Goal: Check status

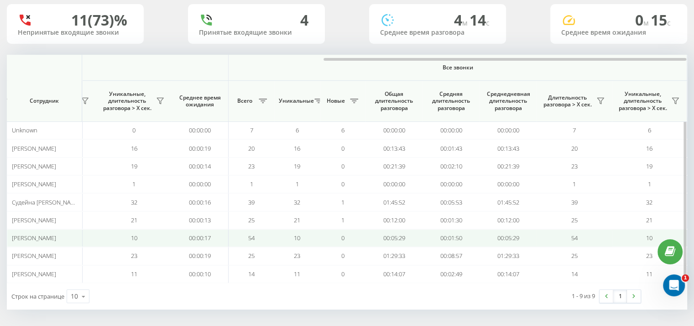
scroll to position [0, 593]
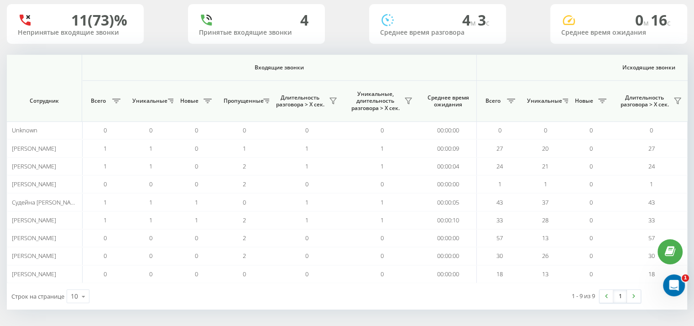
scroll to position [0, 593]
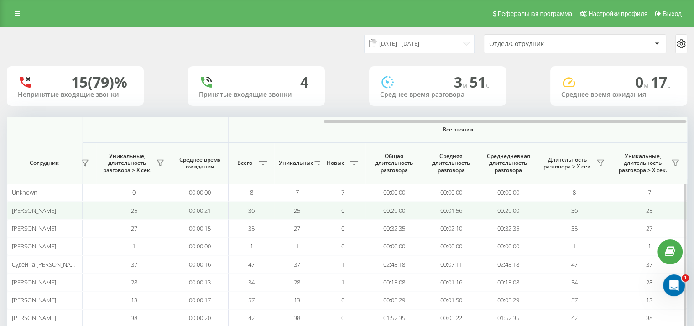
scroll to position [62, 0]
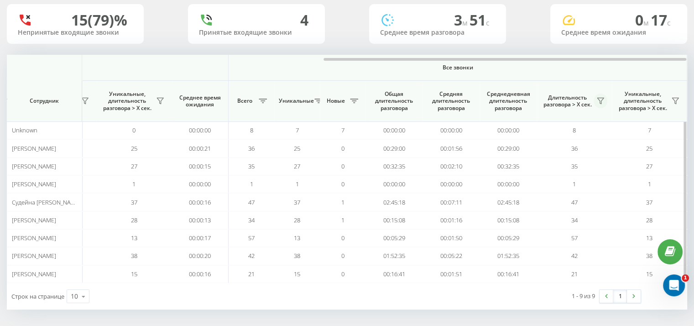
click at [600, 99] on icon at bounding box center [600, 100] width 7 height 7
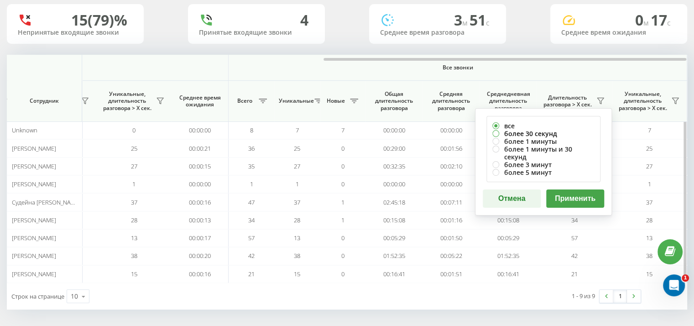
click at [543, 130] on label "более 30 секунд" at bounding box center [544, 134] width 102 height 8
radio input "true"
click at [573, 199] on button "Применить" at bounding box center [576, 198] width 58 height 18
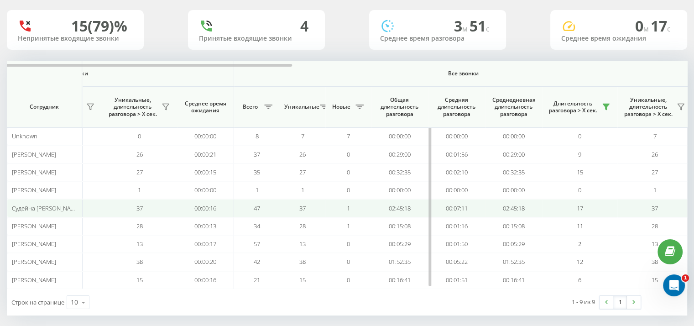
scroll to position [0, 593]
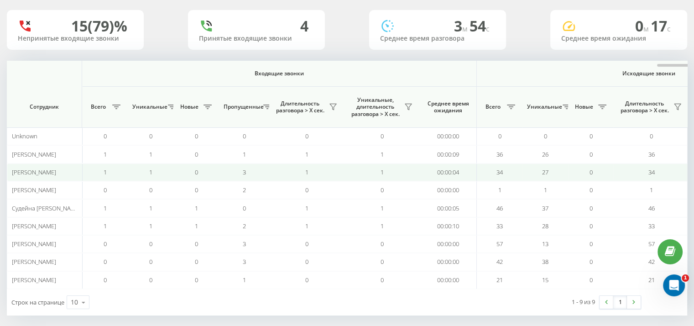
scroll to position [0, 593]
